Goal: Task Accomplishment & Management: Manage account settings

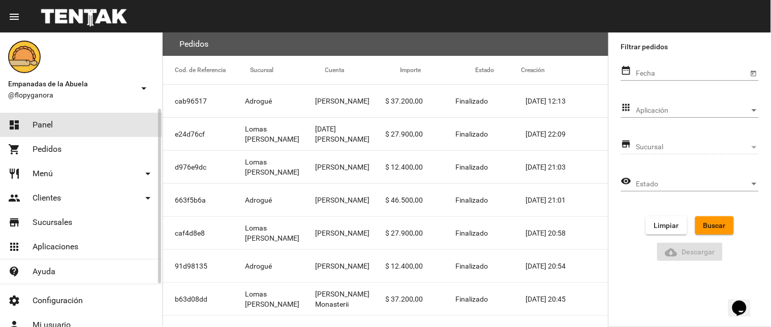
click at [60, 127] on link "dashboard Panel" at bounding box center [81, 125] width 162 height 24
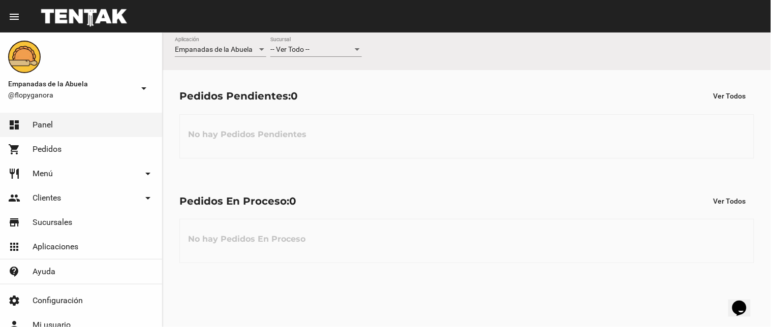
click at [280, 44] on div "-- Ver Todo -- Sucursal" at bounding box center [315, 47] width 91 height 20
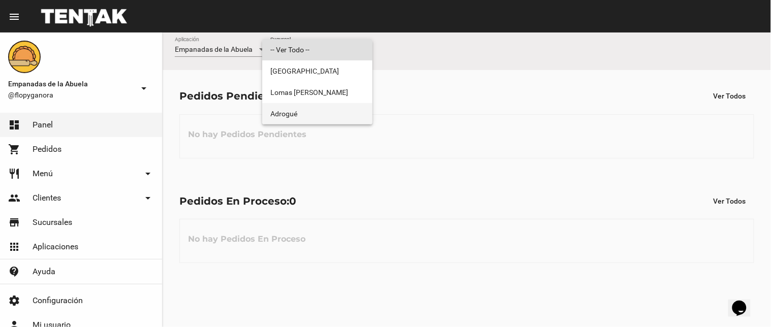
click at [317, 103] on span "Adrogué" at bounding box center [317, 113] width 94 height 21
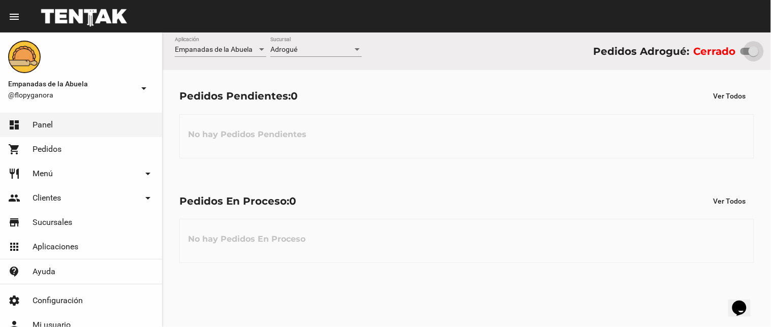
drag, startPoint x: 747, startPoint y: 47, endPoint x: 762, endPoint y: 47, distance: 15.7
click at [762, 47] on div "Empanadas de la Abuela Aplicación Adrogué Sucursal Pedidos Adrogué: Cerrado" at bounding box center [467, 52] width 608 height 38
checkbox input "true"
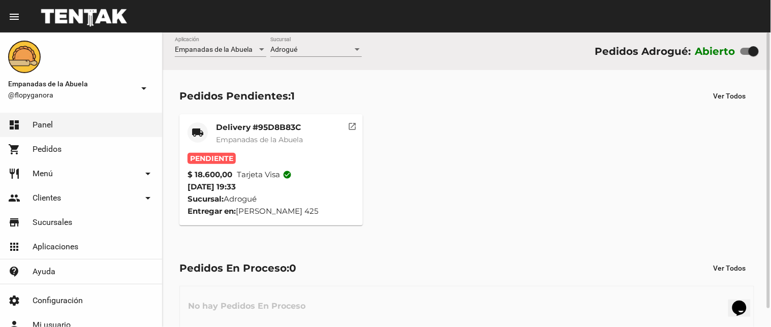
click at [273, 127] on mat-card-title "Delivery #95D8B83C" at bounding box center [259, 127] width 87 height 10
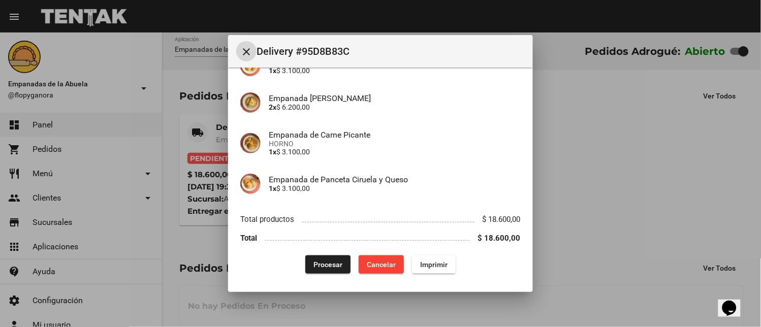
scroll to position [151, 0]
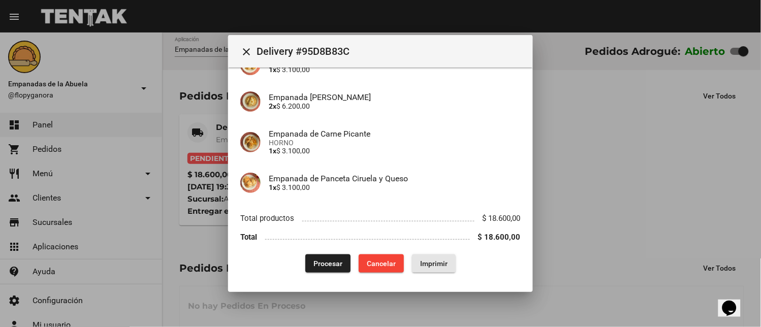
click at [444, 262] on button "Imprimir" at bounding box center [434, 263] width 44 height 18
click at [330, 267] on button "Procesar" at bounding box center [327, 263] width 45 height 18
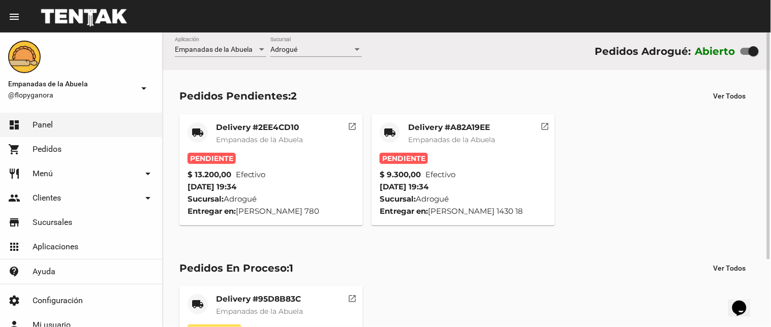
click at [470, 133] on div "Delivery #A82A19EE Empanadas de la Abuela" at bounding box center [451, 137] width 87 height 30
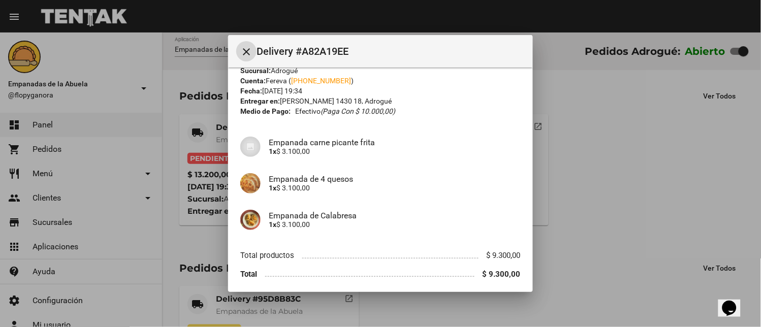
scroll to position [62, 0]
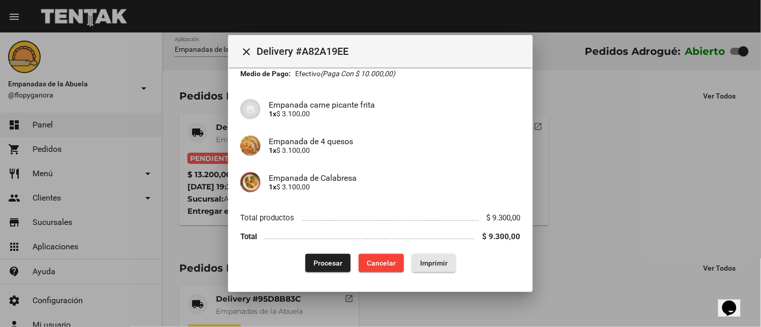
click at [427, 266] on span "Imprimir" at bounding box center [433, 263] width 27 height 8
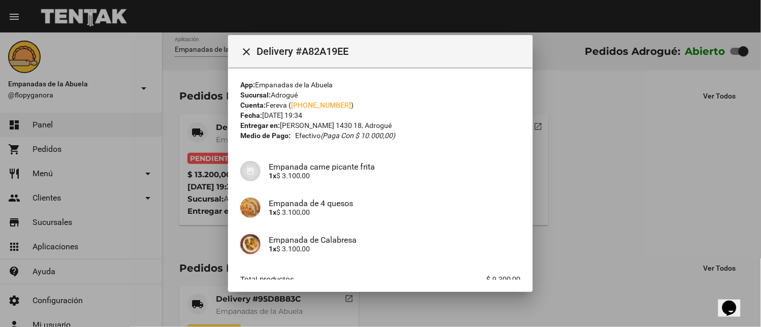
scroll to position [62, 0]
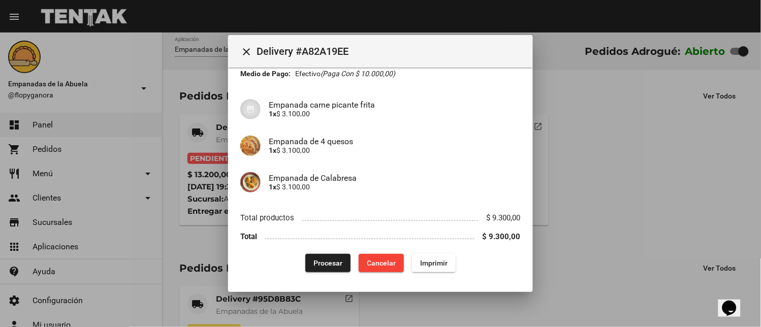
click at [319, 264] on span "Procesar" at bounding box center [327, 263] width 29 height 8
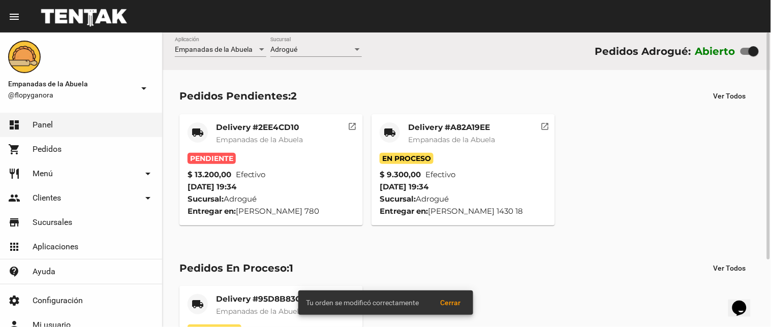
click at [224, 129] on mat-card-title "Delivery #2EE4CD10" at bounding box center [259, 127] width 87 height 10
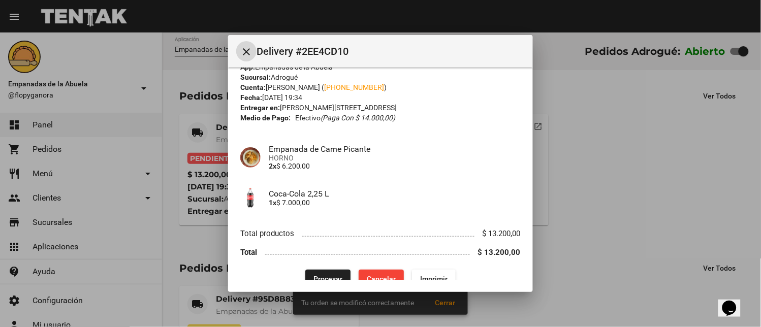
scroll to position [33, 0]
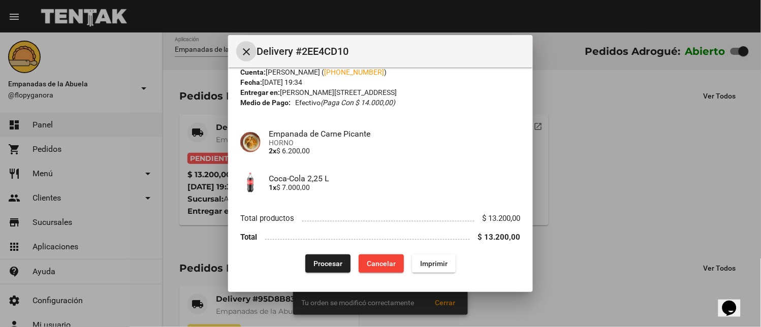
click at [444, 263] on button "Imprimir" at bounding box center [434, 263] width 44 height 18
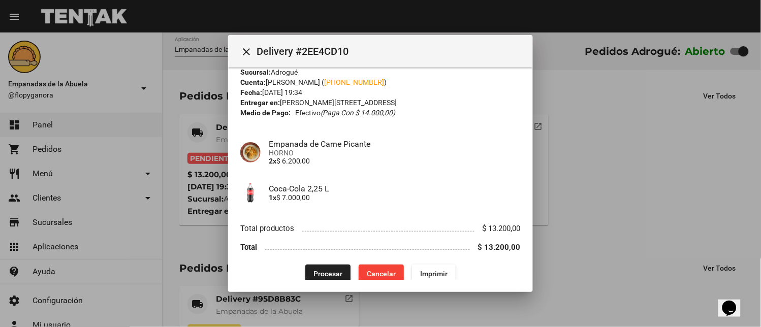
scroll to position [33, 0]
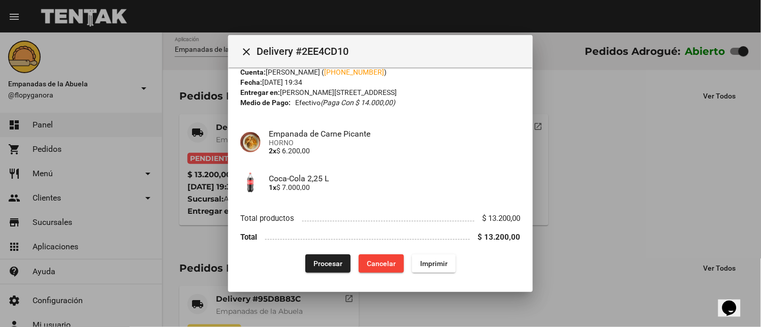
click at [311, 256] on button "Procesar" at bounding box center [327, 263] width 45 height 18
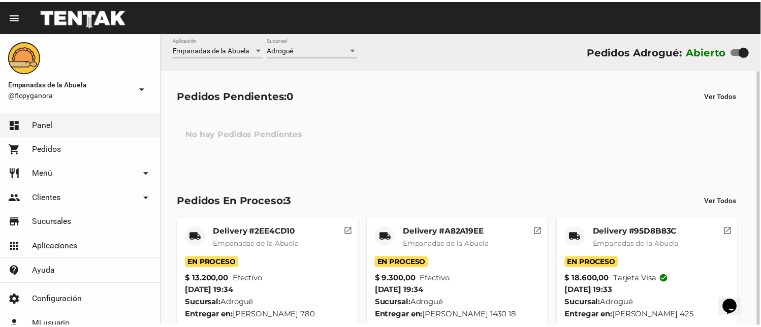
scroll to position [19, 0]
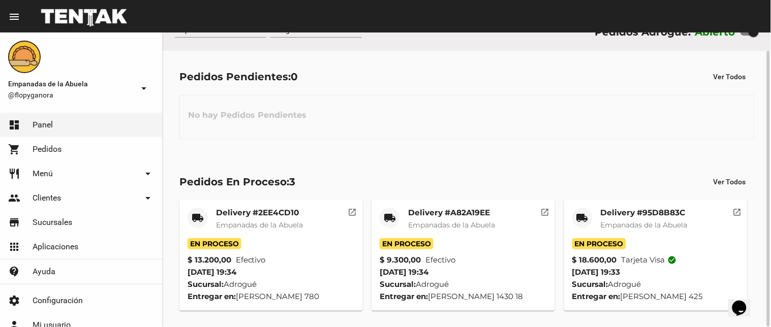
click at [580, 214] on mat-icon "local_shipping" at bounding box center [582, 218] width 12 height 12
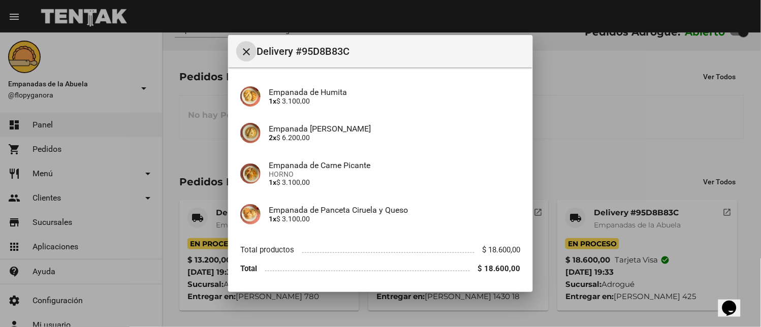
scroll to position [151, 0]
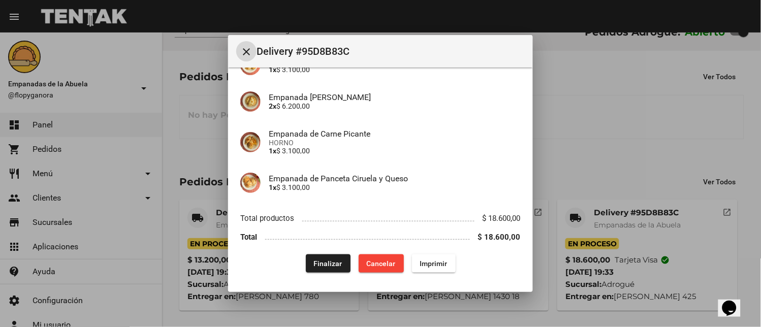
click at [316, 263] on span "Finalizar" at bounding box center [328, 264] width 28 height 8
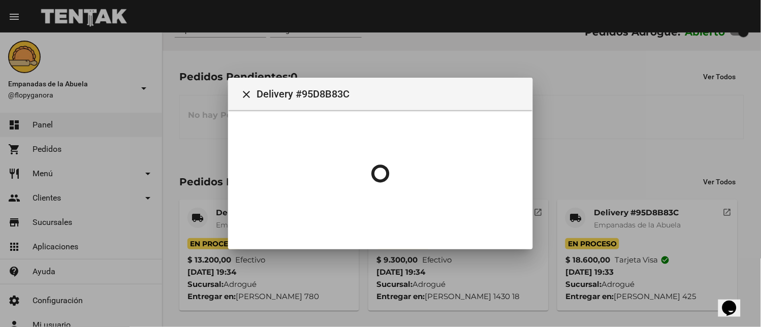
scroll to position [0, 0]
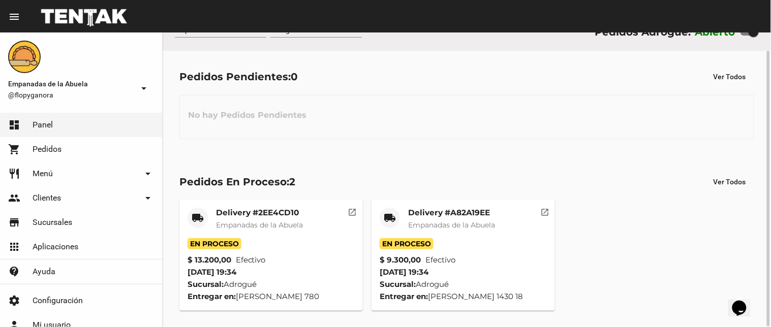
click at [249, 212] on mat-card-title "Delivery #2EE4CD10" at bounding box center [259, 213] width 87 height 10
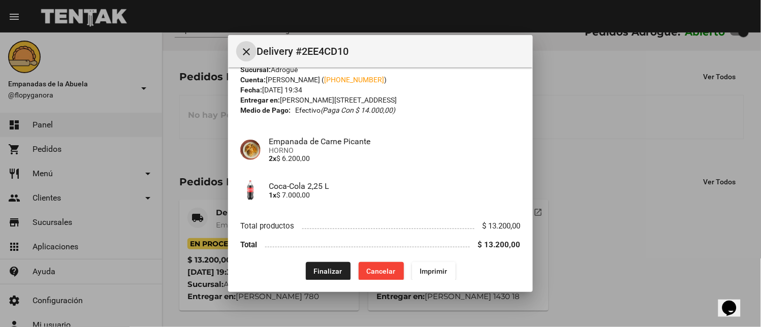
scroll to position [33, 0]
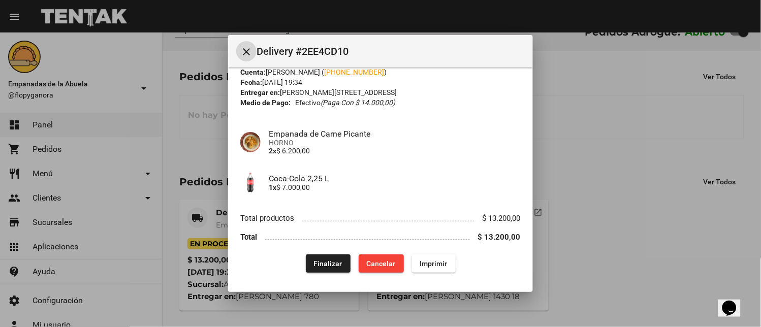
click at [315, 271] on button "Finalizar" at bounding box center [328, 263] width 45 height 18
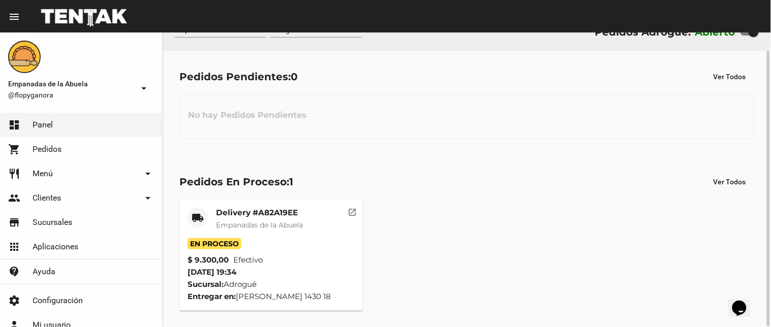
drag, startPoint x: 264, startPoint y: 193, endPoint x: 260, endPoint y: 204, distance: 11.6
click at [264, 194] on div "Pedidos En Proceso: 1 Ver Todos local_shipping Delivery #A82A19EE Empanadas de …" at bounding box center [467, 242] width 608 height 172
click at [260, 206] on mat-card "local_shipping Delivery #A82A19EE Empanadas de la Abuela En Proceso $ 9.300,00 …" at bounding box center [270, 255] width 183 height 111
click at [260, 212] on mat-card-title "Delivery #A82A19EE" at bounding box center [259, 213] width 87 height 10
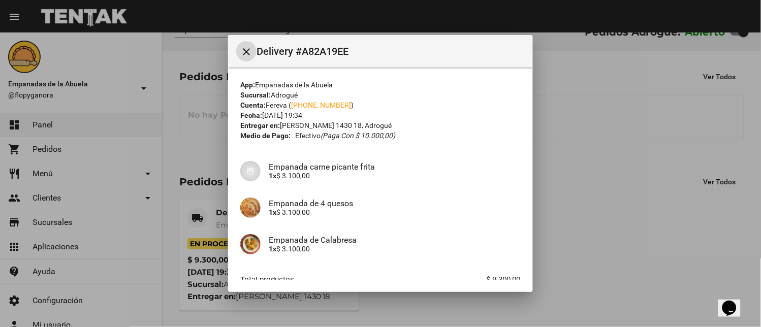
scroll to position [62, 0]
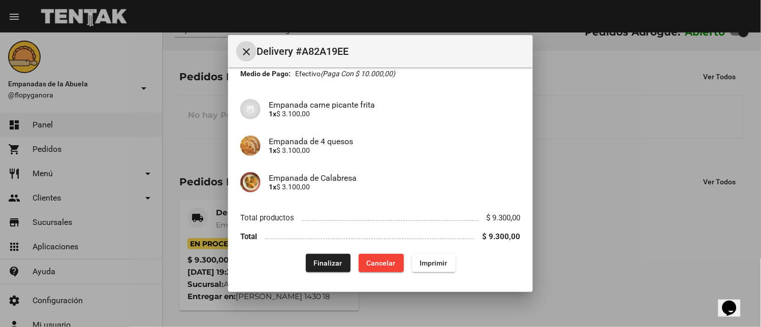
click at [333, 260] on span "Finalizar" at bounding box center [328, 263] width 28 height 8
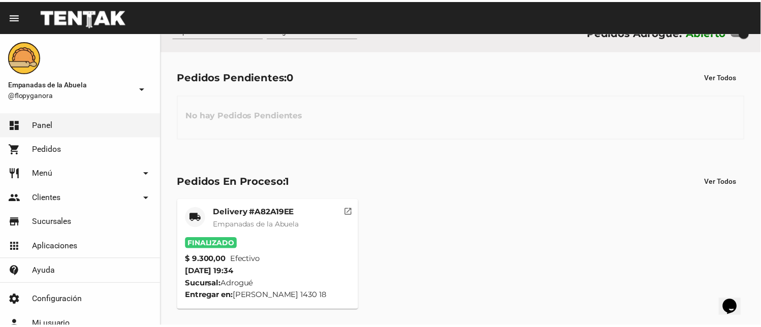
scroll to position [0, 0]
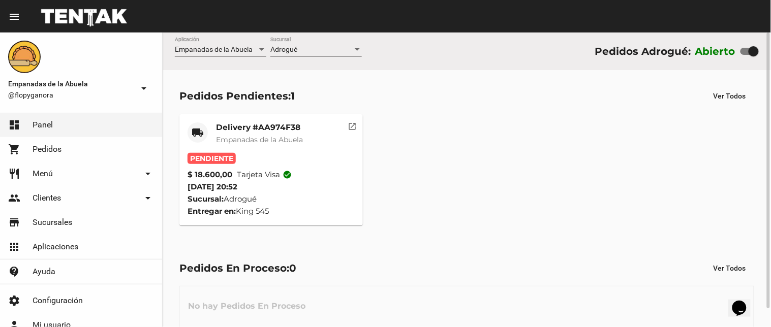
click at [249, 105] on div "Pedidos Pendientes: 1 Ver Todos local_shipping Delivery #AA974F38 Empanadas de …" at bounding box center [467, 156] width 608 height 172
click at [252, 135] on mat-card-subtitle "Empanadas de la Abuela" at bounding box center [259, 140] width 87 height 10
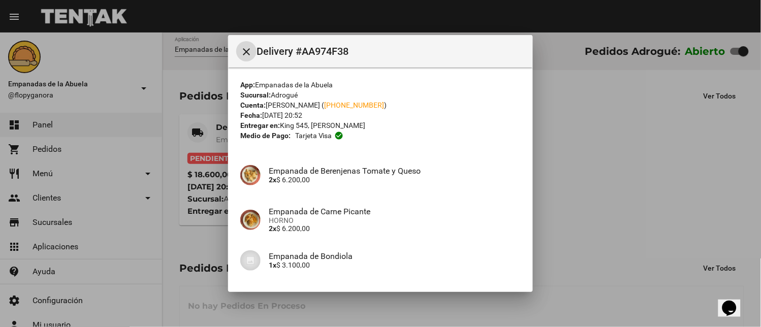
scroll to position [123, 0]
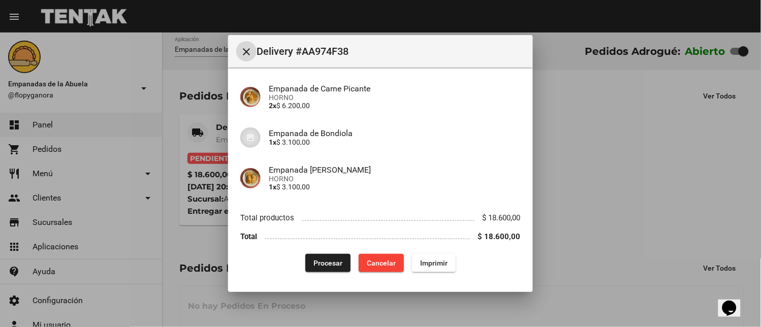
drag, startPoint x: 425, startPoint y: 260, endPoint x: 307, endPoint y: 188, distance: 137.9
click at [425, 260] on span "Imprimir" at bounding box center [433, 263] width 27 height 8
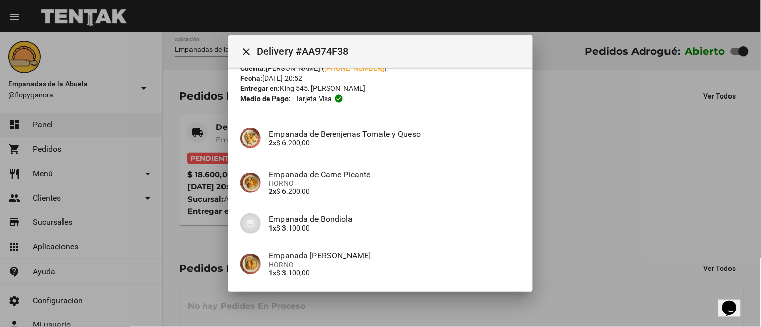
scroll to position [123, 0]
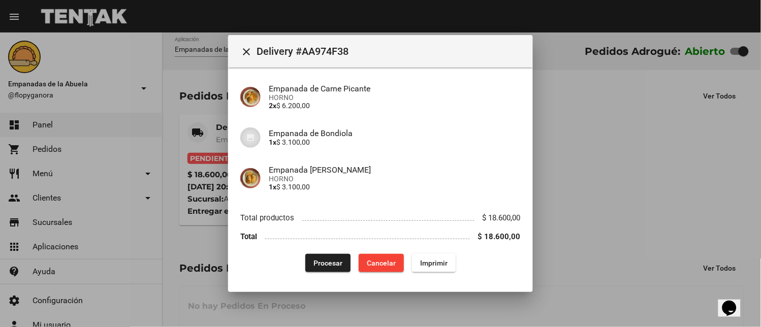
click at [318, 262] on span "Procesar" at bounding box center [327, 263] width 29 height 8
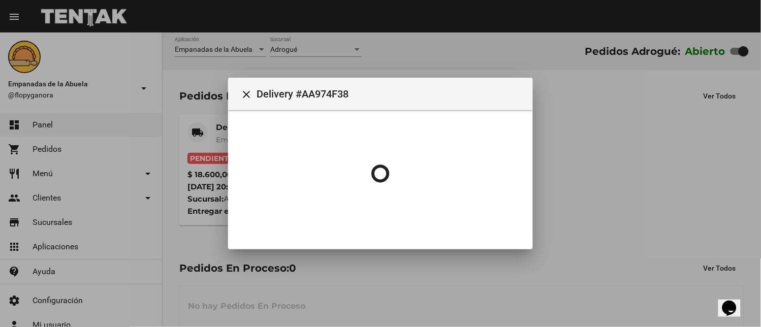
scroll to position [0, 0]
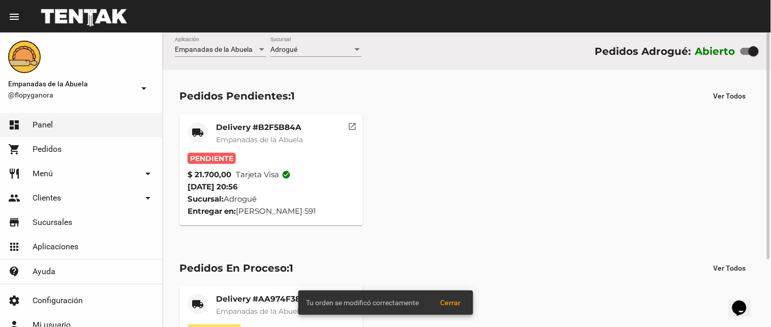
click at [303, 129] on mat-card-title "Delivery #B2F5B84A" at bounding box center [259, 127] width 87 height 10
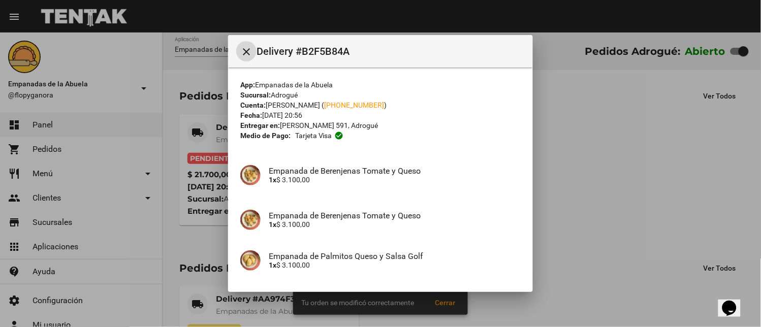
scroll to position [204, 0]
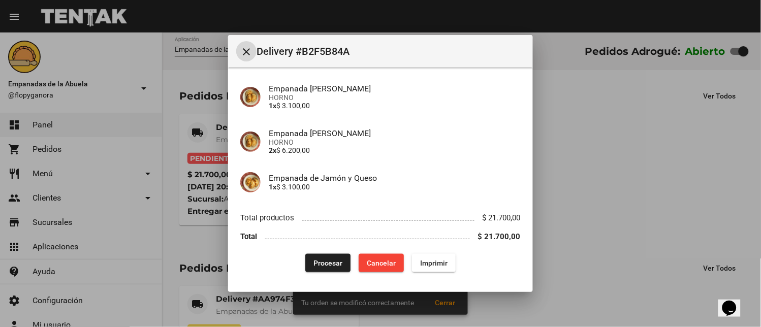
click at [423, 267] on button "Imprimir" at bounding box center [434, 263] width 44 height 18
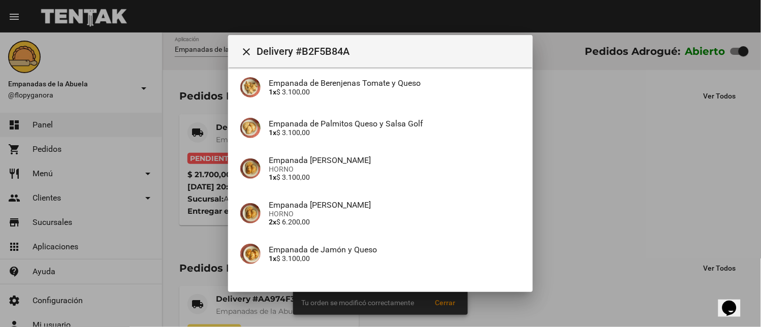
scroll to position [204, 0]
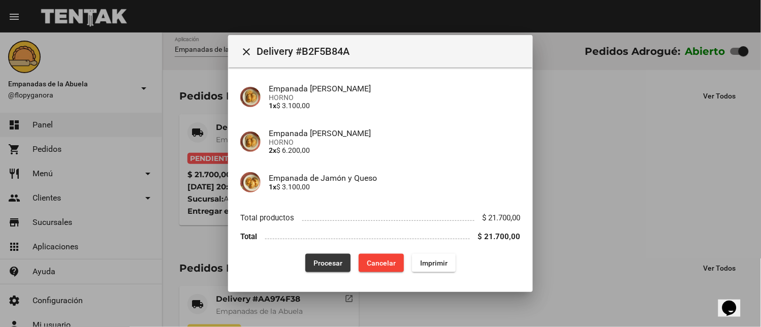
click at [326, 267] on button "Procesar" at bounding box center [327, 263] width 45 height 18
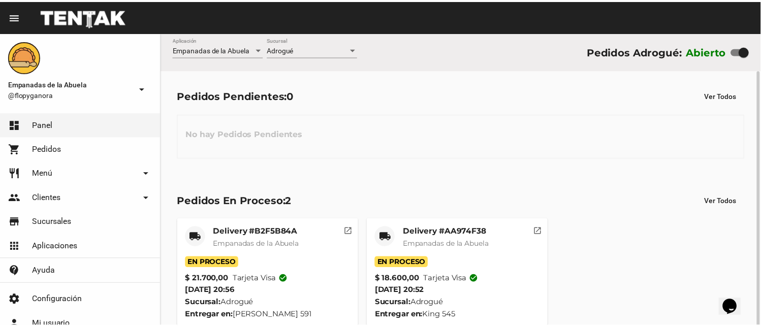
scroll to position [19, 0]
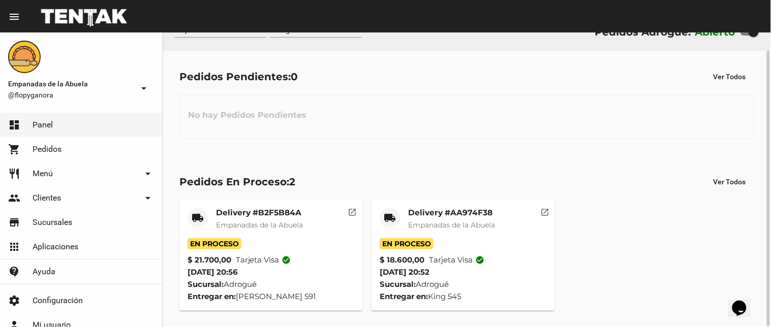
click at [423, 212] on mat-card-title "Delivery #AA974F38" at bounding box center [451, 213] width 87 height 10
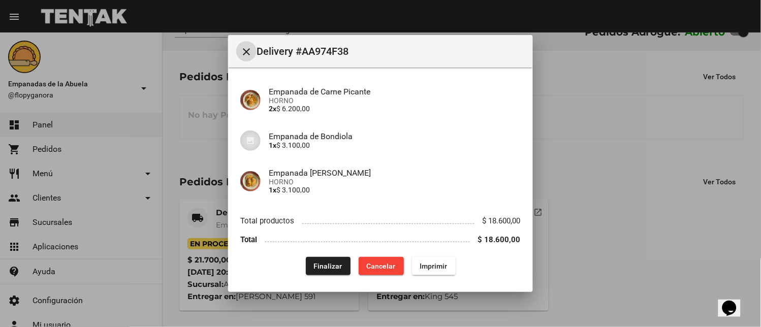
scroll to position [123, 0]
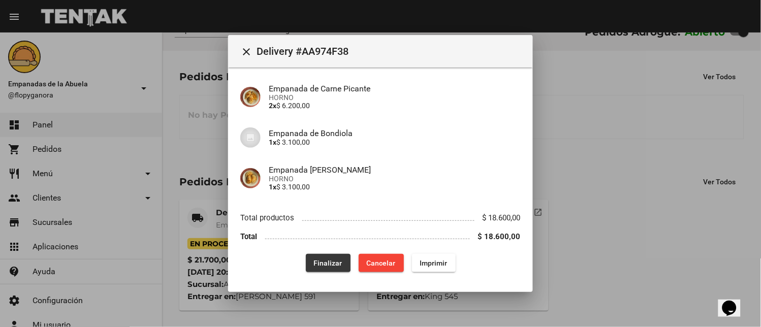
click at [318, 262] on span "Finalizar" at bounding box center [328, 263] width 28 height 8
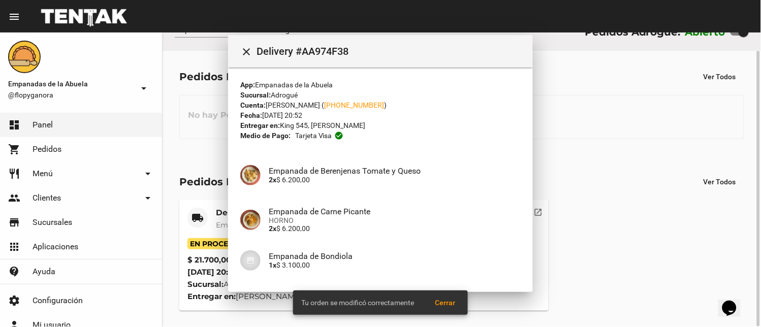
scroll to position [0, 0]
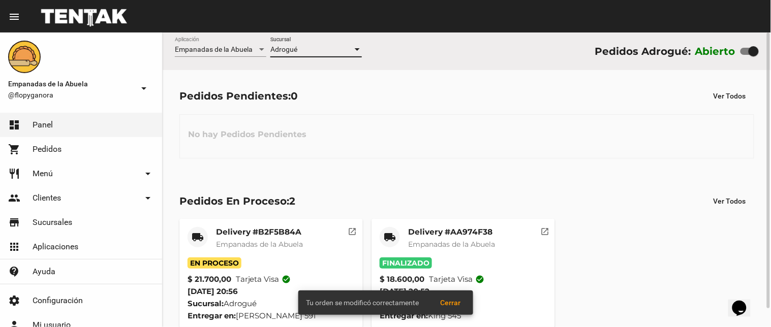
click at [336, 50] on div "Adrogué" at bounding box center [311, 50] width 82 height 8
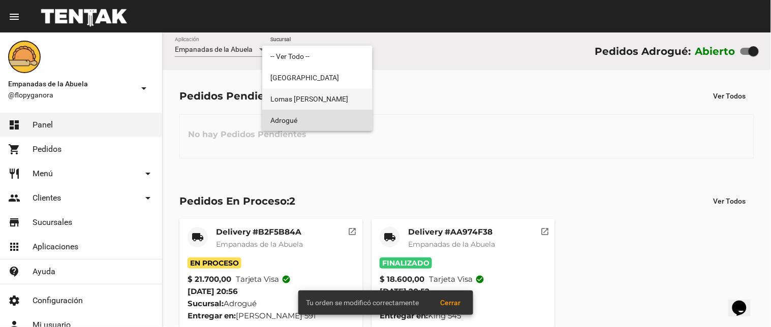
click at [314, 92] on span "Lomas [PERSON_NAME]" at bounding box center [317, 98] width 94 height 21
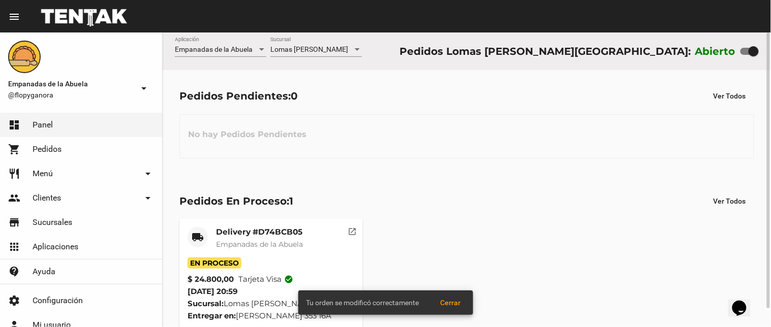
click at [337, 42] on div "Lomas de Zamora Sucursal" at bounding box center [315, 47] width 91 height 20
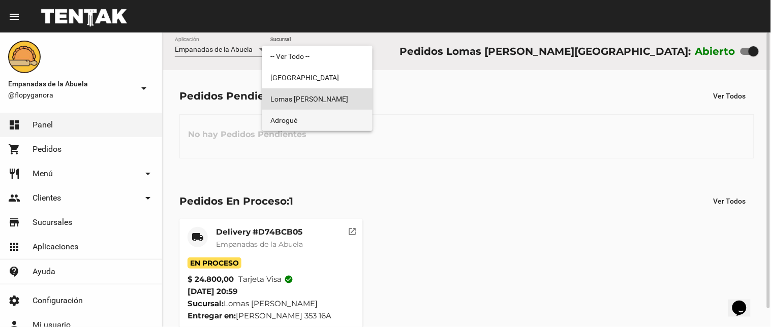
click at [322, 124] on span "Adrogué" at bounding box center [317, 120] width 94 height 21
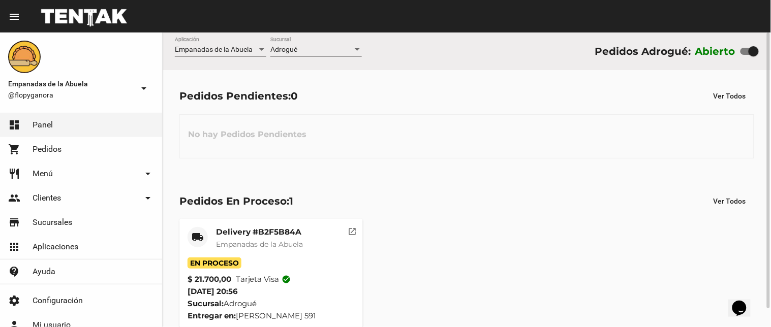
click at [256, 238] on div "Delivery #B2F5B84A Empanadas de la Abuela" at bounding box center [259, 242] width 87 height 30
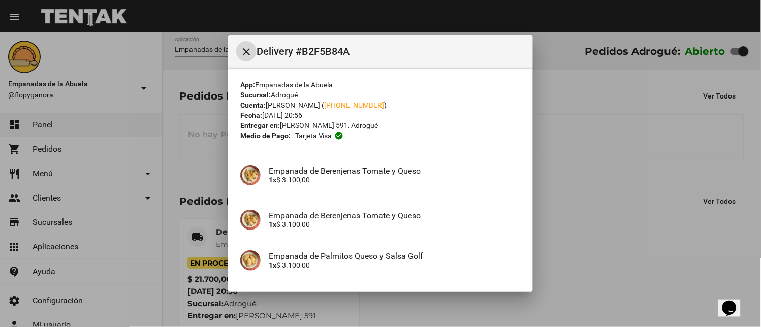
scroll to position [204, 0]
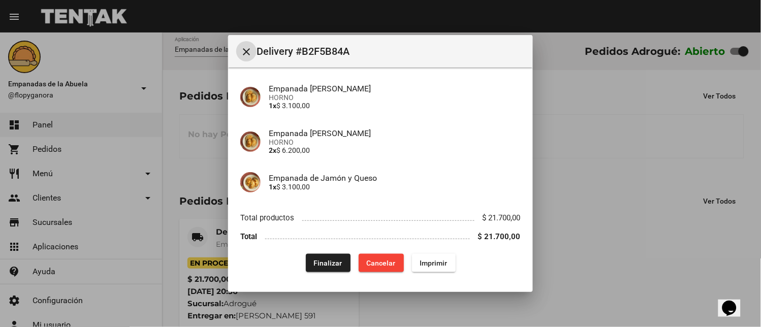
click at [321, 263] on span "Finalizar" at bounding box center [328, 263] width 28 height 8
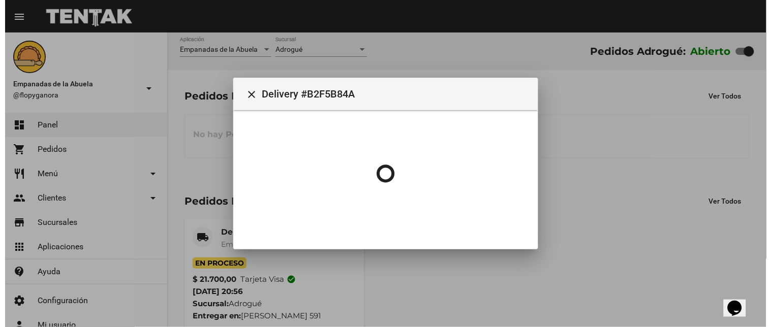
scroll to position [0, 0]
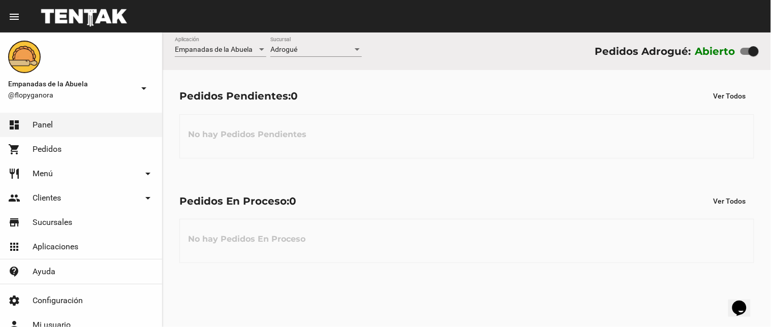
click at [284, 37] on div "Adrogué Sucursal" at bounding box center [315, 47] width 91 height 20
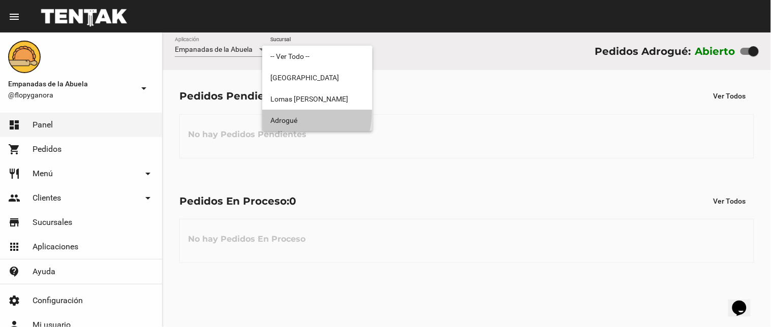
click at [300, 113] on span "Adrogué" at bounding box center [317, 120] width 94 height 21
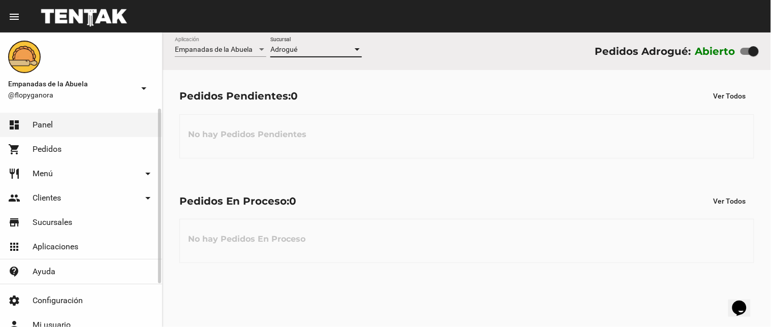
drag, startPoint x: 54, startPoint y: 173, endPoint x: 61, endPoint y: 173, distance: 6.6
click at [56, 173] on link "restaurant Menú arrow_drop_down" at bounding box center [81, 174] width 162 height 24
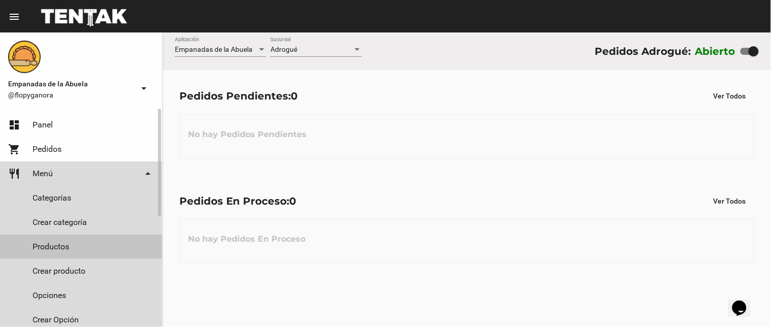
click at [58, 239] on link "Productos" at bounding box center [81, 247] width 162 height 24
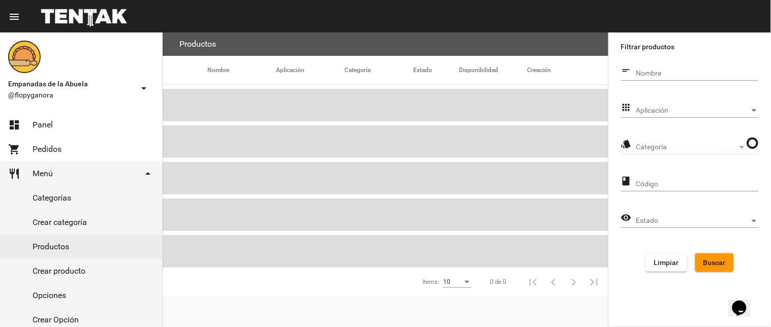
click at [645, 109] on span "Aplicación" at bounding box center [692, 111] width 113 height 8
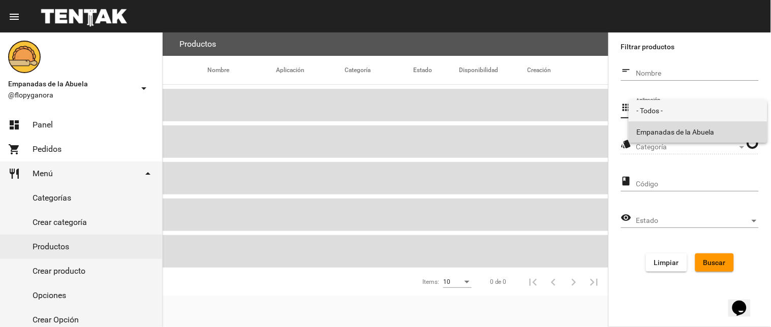
click at [654, 139] on span "Empanadas de la Abuela" at bounding box center [697, 131] width 122 height 21
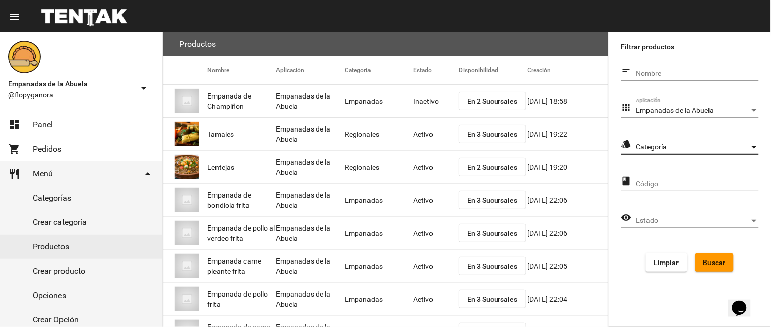
click at [657, 145] on span "Categoría" at bounding box center [692, 147] width 113 height 8
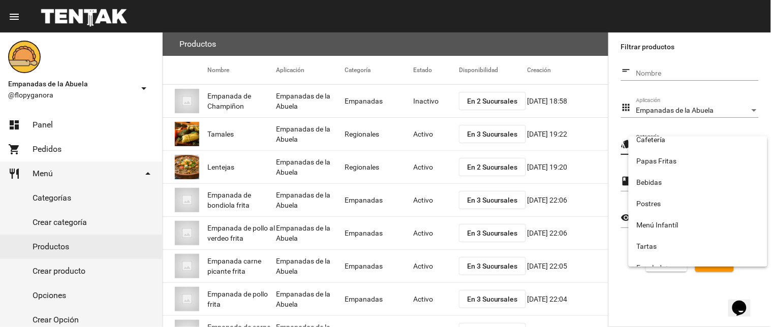
scroll to position [169, 0]
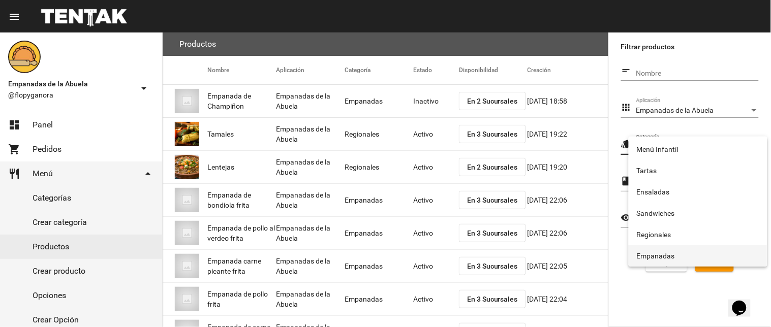
click at [663, 248] on span "Empanadas" at bounding box center [697, 255] width 122 height 21
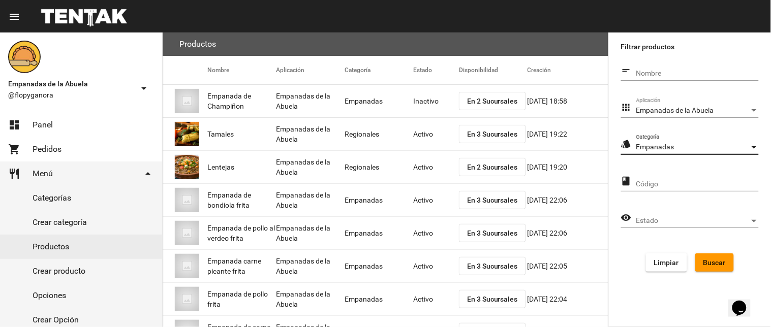
click at [697, 262] on button "Buscar" at bounding box center [714, 262] width 39 height 18
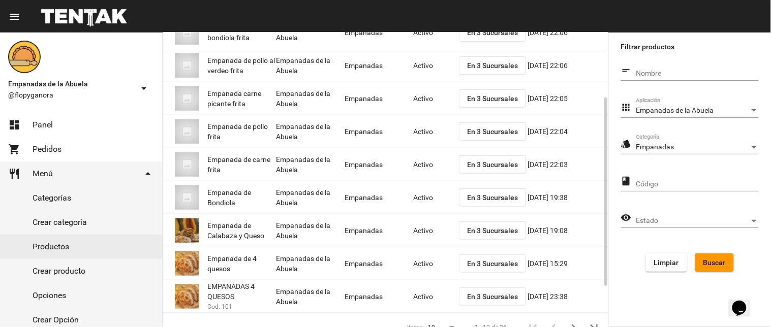
scroll to position [165, 0]
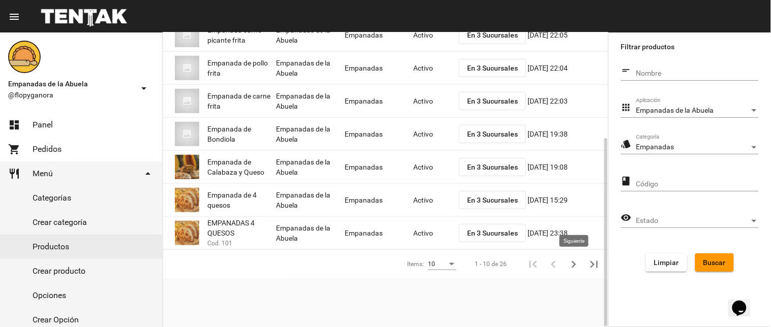
click at [566, 262] on button "Siguiente" at bounding box center [573, 264] width 20 height 20
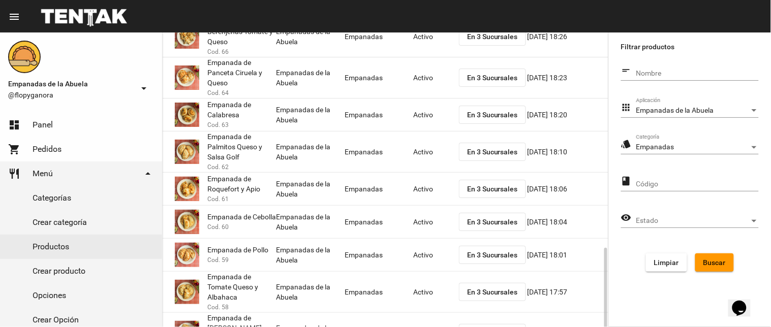
scroll to position [198, 0]
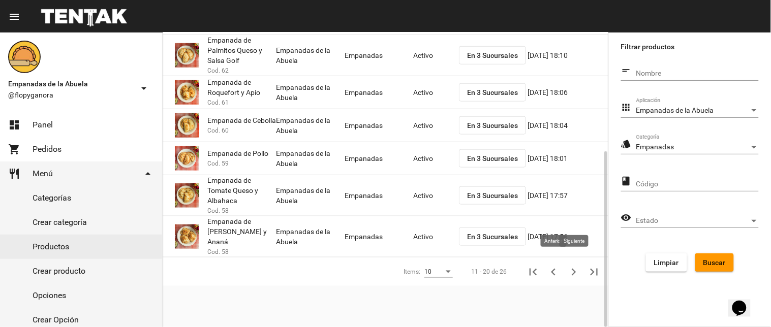
click at [574, 269] on icon "Siguiente" at bounding box center [573, 272] width 5 height 7
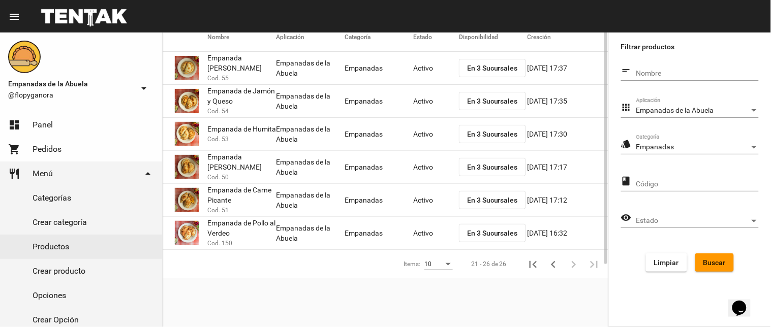
scroll to position [0, 0]
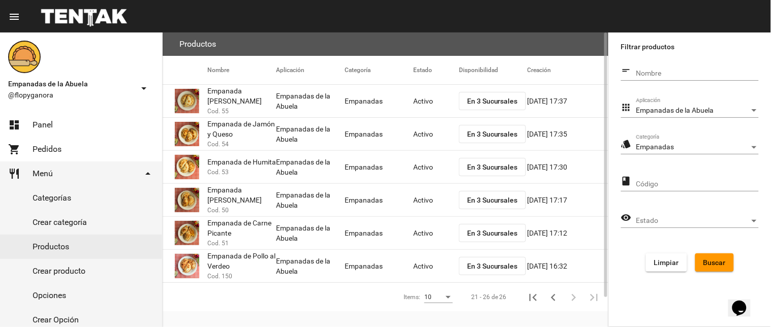
click at [495, 97] on span "En 3 Sucursales" at bounding box center [492, 101] width 51 height 8
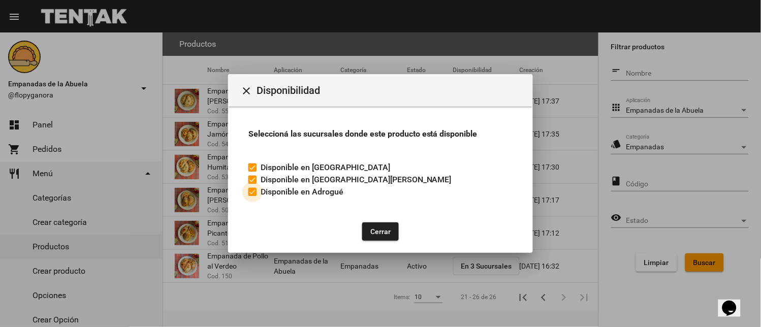
drag, startPoint x: 250, startPoint y: 197, endPoint x: 278, endPoint y: 197, distance: 27.4
click at [250, 197] on label "Disponible en Adrogué" at bounding box center [295, 192] width 95 height 12
click at [252, 197] on input "Disponible en Adrogué" at bounding box center [252, 196] width 1 height 1
checkbox input "false"
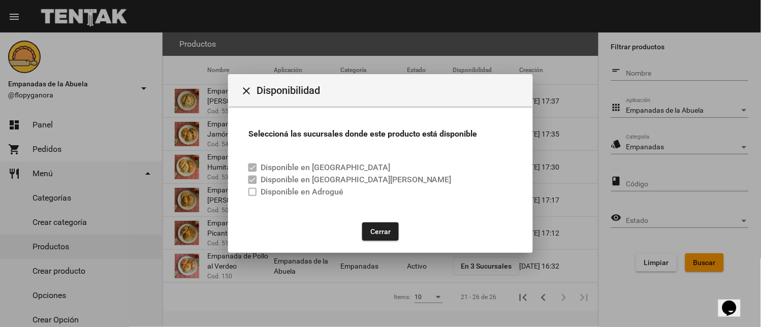
click at [376, 224] on button "Cerrar" at bounding box center [380, 231] width 37 height 18
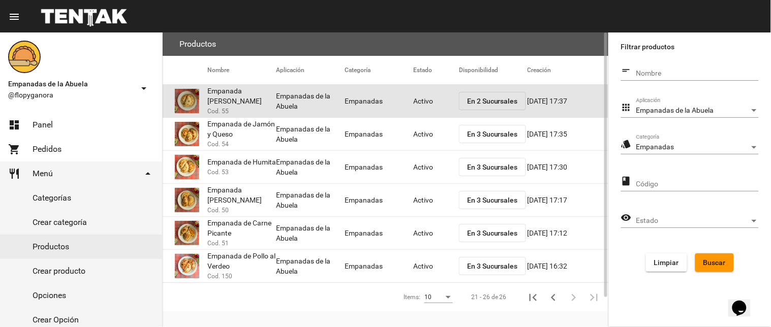
click at [419, 89] on mat-cell "Activo" at bounding box center [436, 101] width 46 height 33
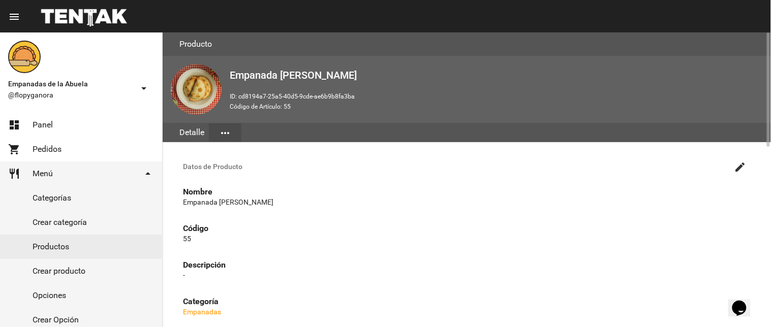
click at [738, 168] on mat-icon "create" at bounding box center [740, 167] width 12 height 12
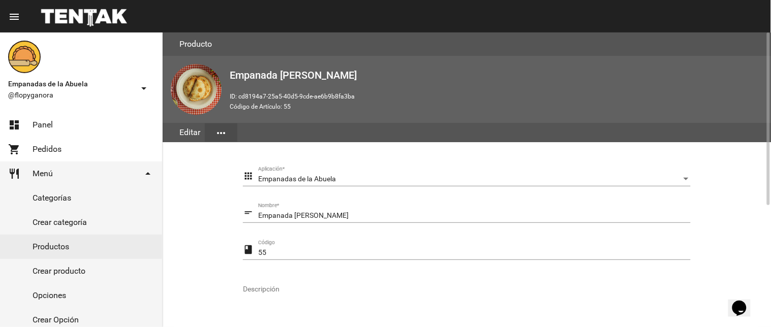
scroll to position [207, 0]
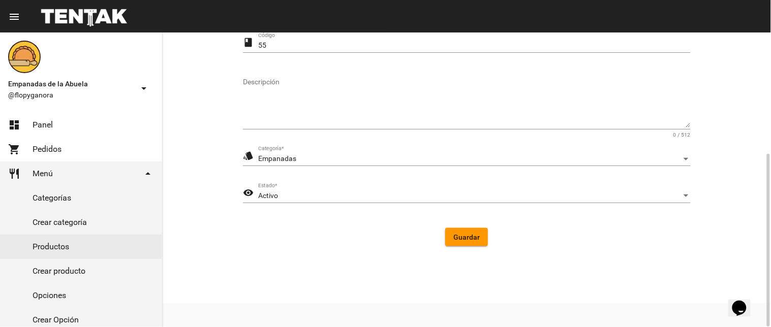
click at [316, 193] on div "Activo" at bounding box center [469, 196] width 423 height 8
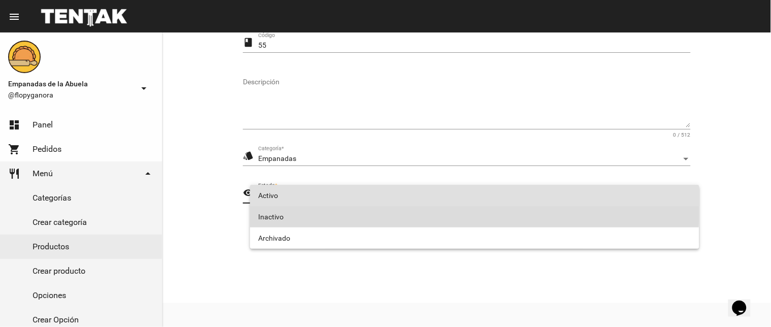
click at [307, 211] on span "Inactivo" at bounding box center [474, 216] width 433 height 21
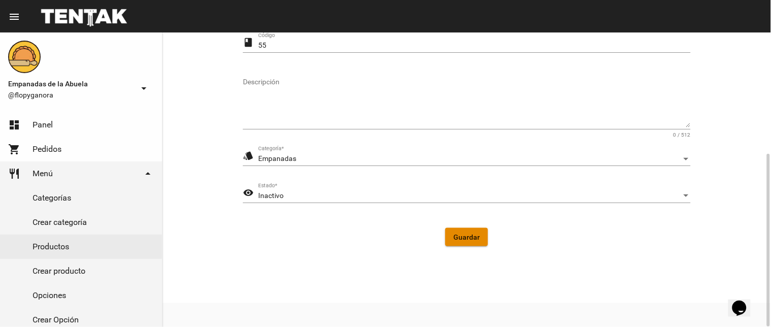
click at [466, 231] on button "Guardar" at bounding box center [466, 237] width 43 height 18
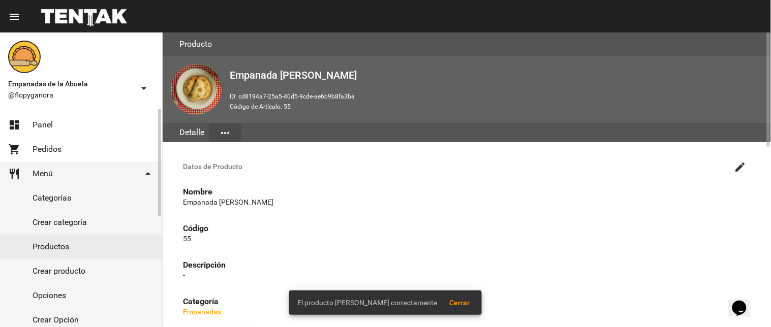
click at [95, 122] on link "dashboard Panel" at bounding box center [81, 125] width 162 height 24
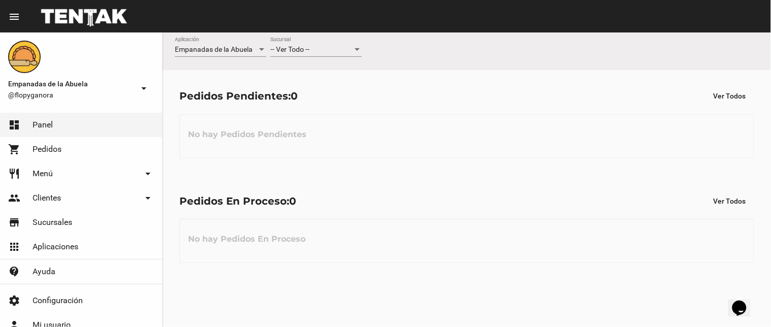
click at [312, 36] on div "Empanadas de la Abuela Aplicación -- Ver Todo -- Sucursal" at bounding box center [467, 52] width 608 height 38
click at [322, 36] on div "Empanadas de la Abuela Aplicación -- Ver Todo -- Sucursal" at bounding box center [467, 52] width 608 height 38
click at [322, 47] on div "-- Ver Todo --" at bounding box center [311, 50] width 82 height 8
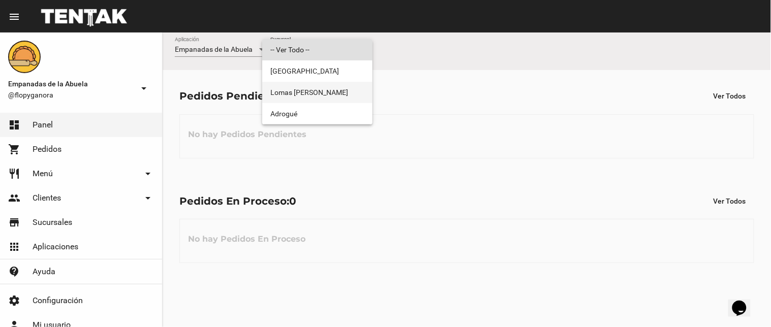
click at [322, 84] on span "Lomas [PERSON_NAME]" at bounding box center [317, 92] width 94 height 21
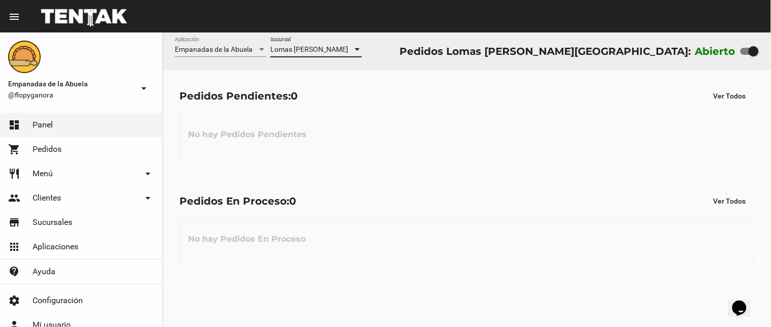
click at [324, 49] on span "Lomas [PERSON_NAME]" at bounding box center [309, 49] width 78 height 8
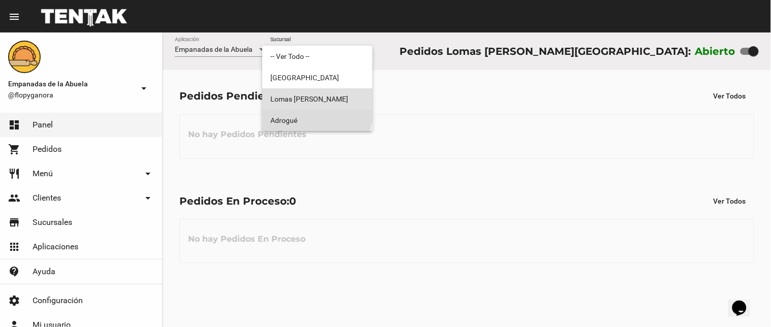
click at [313, 113] on span "Adrogué" at bounding box center [317, 120] width 94 height 21
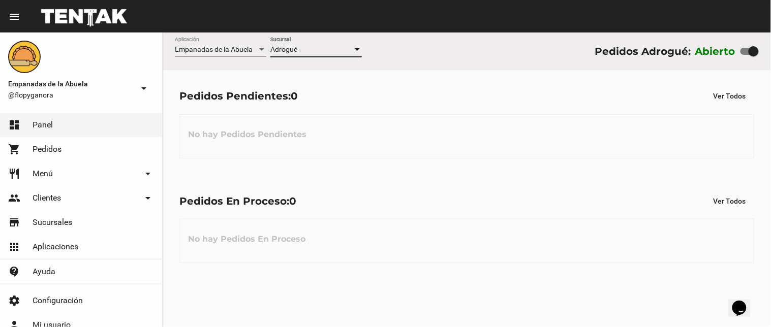
click at [313, 38] on div "Adrogué Sucursal" at bounding box center [315, 47] width 91 height 20
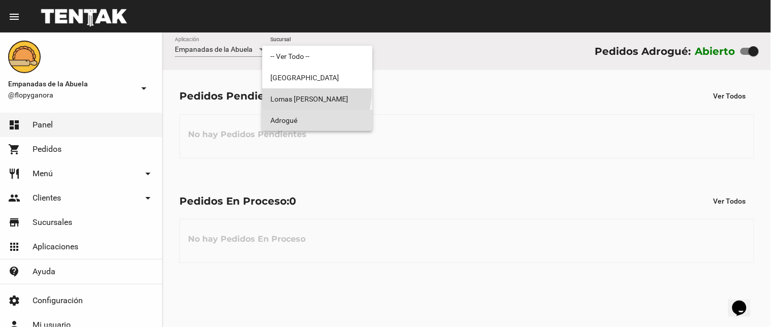
click at [308, 93] on span "Lomas [PERSON_NAME]" at bounding box center [317, 98] width 94 height 21
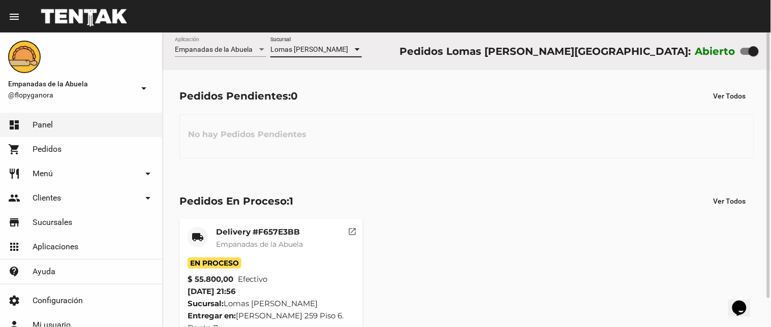
click at [319, 43] on div "Lomas de Zamora Sucursal" at bounding box center [315, 47] width 91 height 20
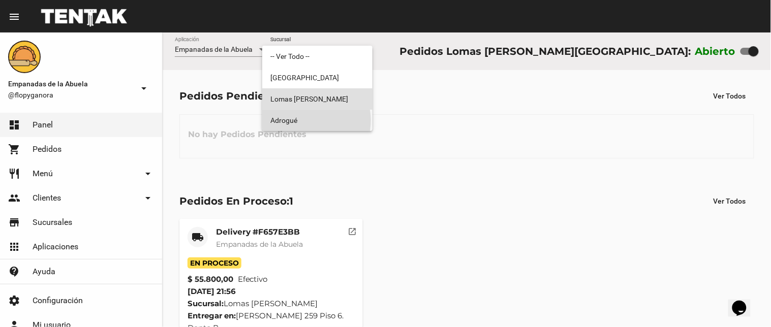
click at [308, 120] on span "Adrogué" at bounding box center [317, 120] width 94 height 21
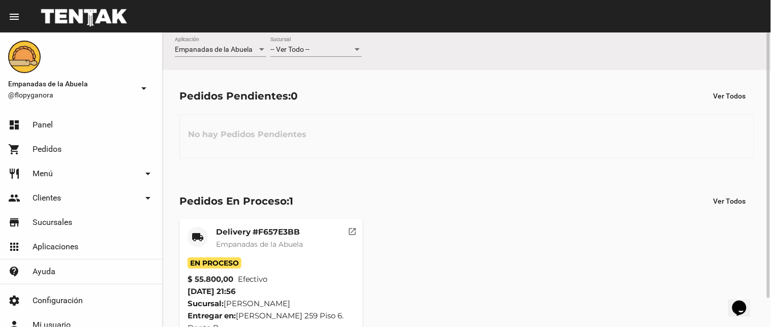
click at [301, 42] on div "-- Ver Todo -- Sucursal" at bounding box center [315, 47] width 91 height 20
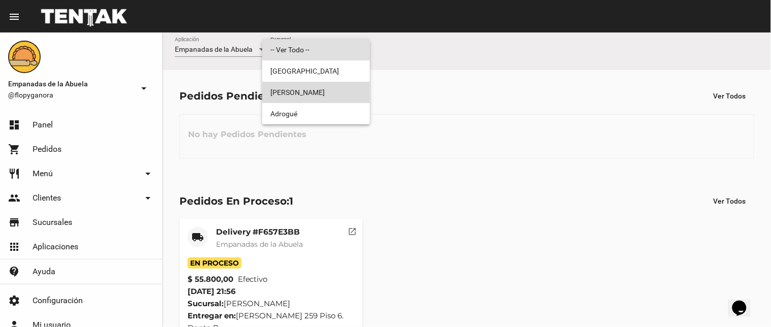
click at [331, 94] on span "Lomas [PERSON_NAME]" at bounding box center [315, 92] width 91 height 21
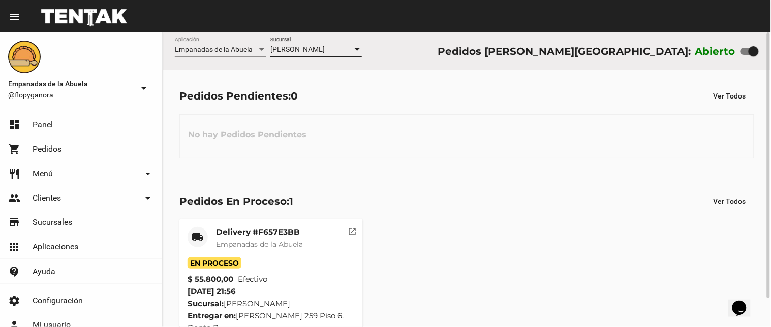
click at [341, 42] on div "Lomas de Zamora Sucursal" at bounding box center [315, 47] width 91 height 20
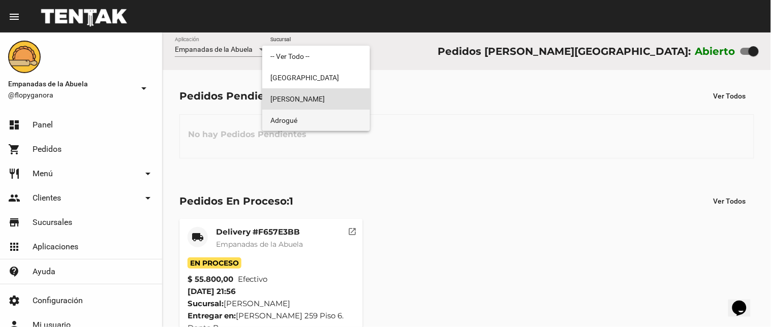
click at [314, 112] on span "Adrogué" at bounding box center [315, 120] width 91 height 21
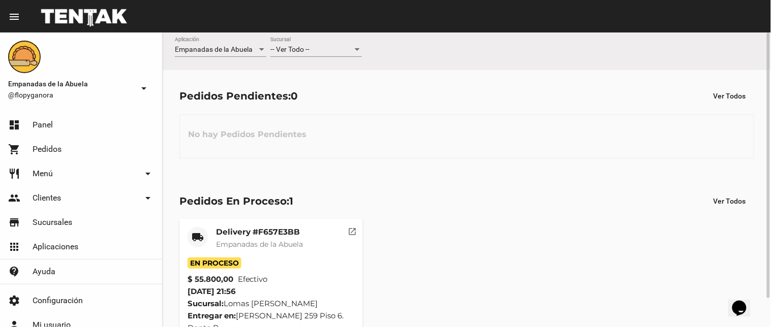
click at [307, 45] on div "-- Ver Todo -- Sucursal" at bounding box center [315, 47] width 91 height 20
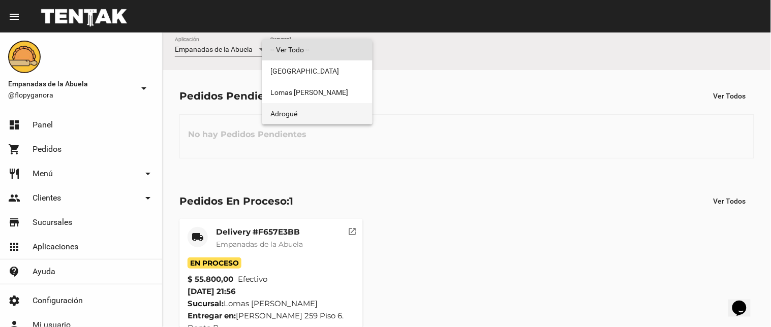
click at [292, 105] on span "Adrogué" at bounding box center [317, 113] width 94 height 21
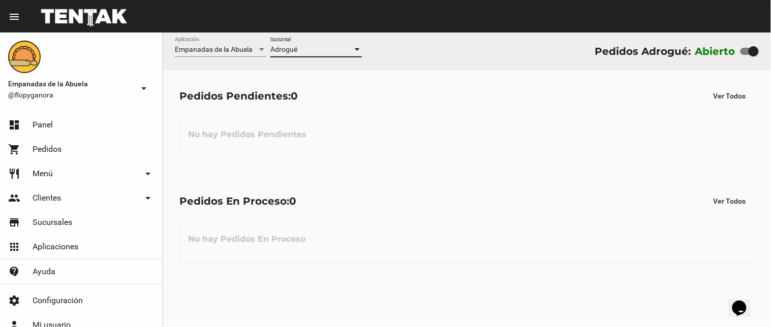
click at [327, 47] on div "Adrogué" at bounding box center [311, 50] width 82 height 8
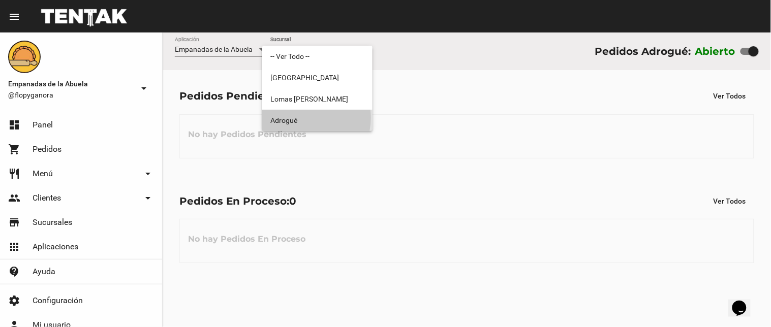
click at [300, 118] on span "Adrogué" at bounding box center [317, 120] width 94 height 21
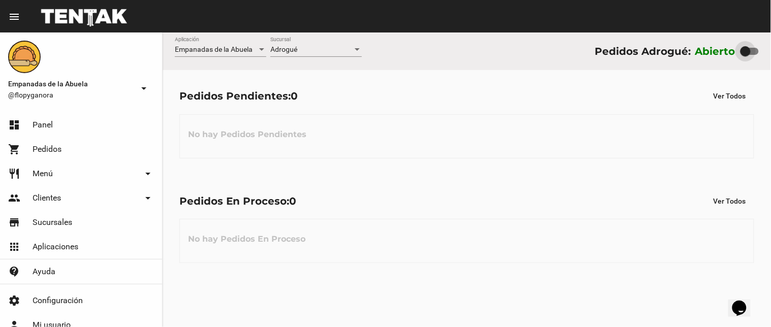
drag, startPoint x: 755, startPoint y: 48, endPoint x: 224, endPoint y: 183, distance: 547.6
click at [707, 57] on div "Abierto" at bounding box center [726, 51] width 63 height 16
checkbox input "false"
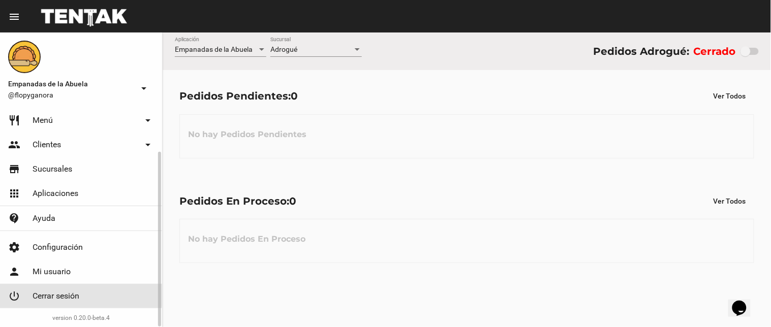
click at [51, 291] on span "Cerrar sesión" at bounding box center [56, 296] width 47 height 10
